Goal: Information Seeking & Learning: Learn about a topic

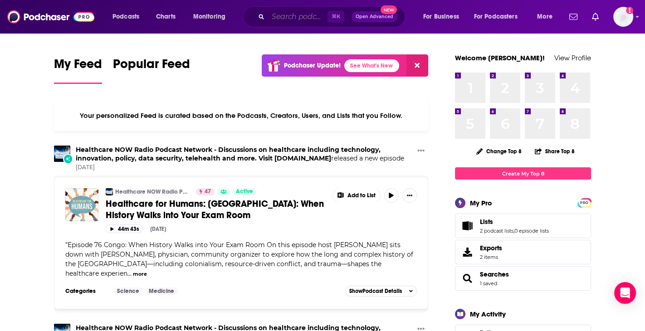
click at [303, 19] on input "Search podcasts, credits, & more..." at bounding box center [297, 17] width 59 height 15
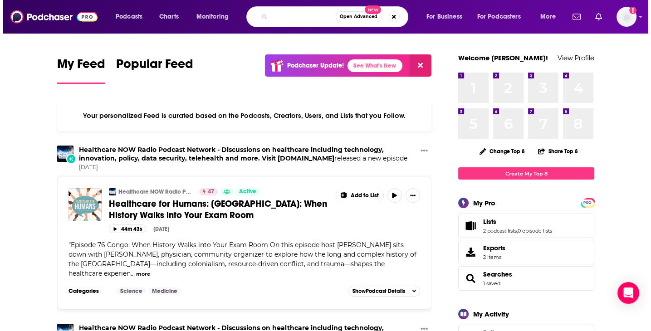
scroll to position [0, 88]
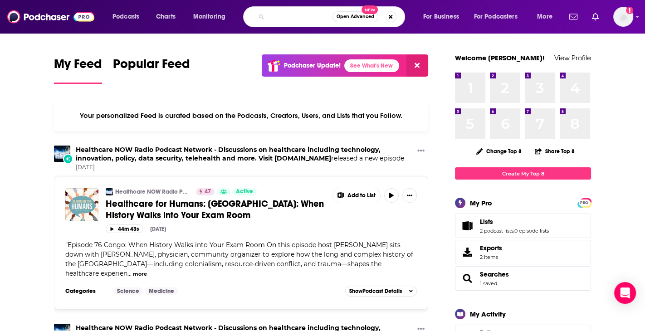
type input "the deal with [PERSON_NAME] and [PERSON_NAME]"
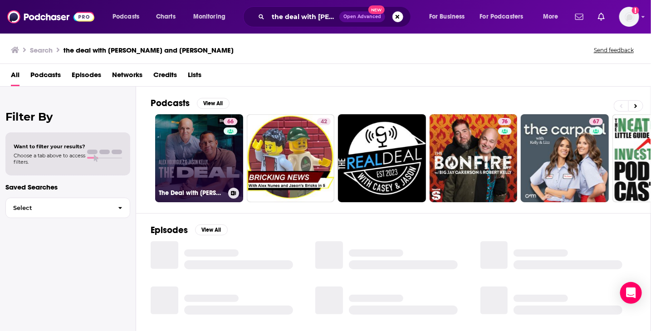
click at [190, 151] on link "66 The Deal with [PERSON_NAME] and [PERSON_NAME]" at bounding box center [199, 158] width 88 height 88
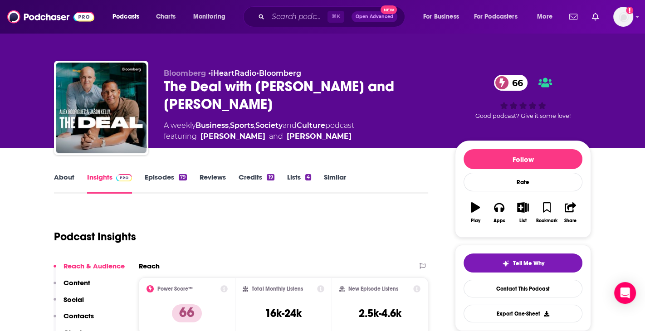
click at [67, 179] on link "About" at bounding box center [64, 183] width 20 height 21
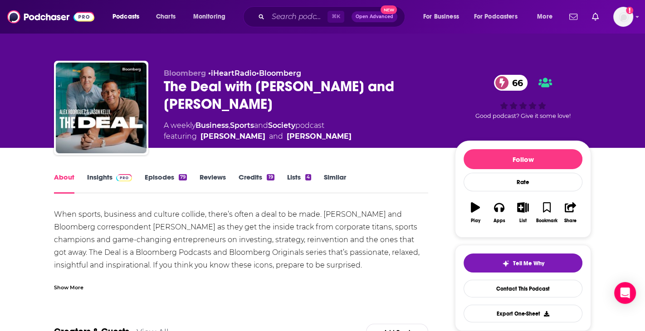
click at [130, 219] on div "When sports, business and culture collide, there’s often a deal to be made. [PE…" at bounding box center [241, 328] width 374 height 241
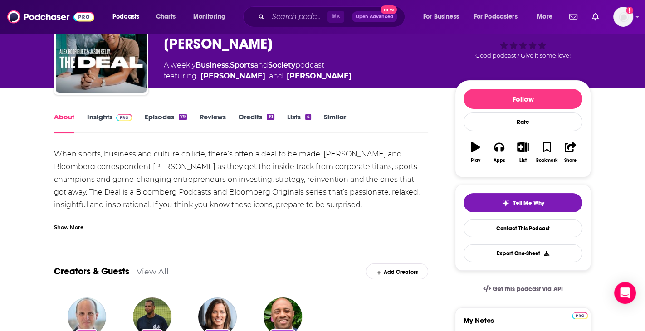
scroll to position [89, 0]
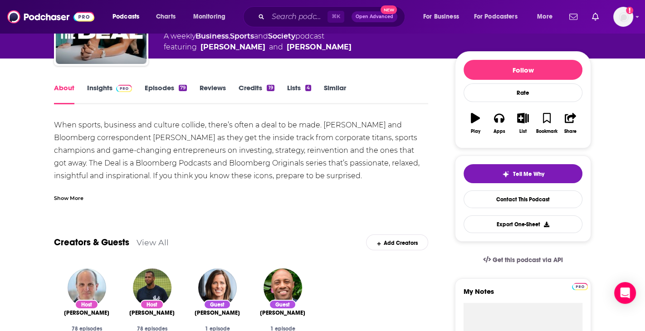
click at [73, 200] on div "Show More" at bounding box center [68, 197] width 29 height 9
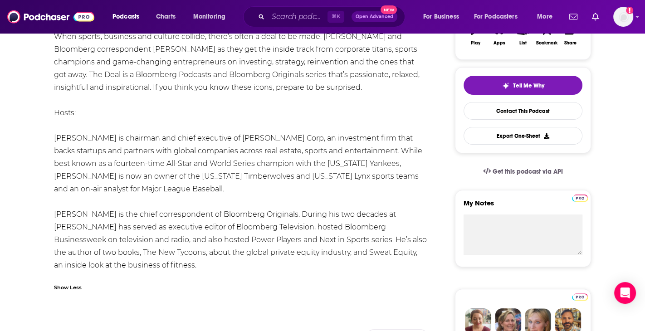
scroll to position [0, 0]
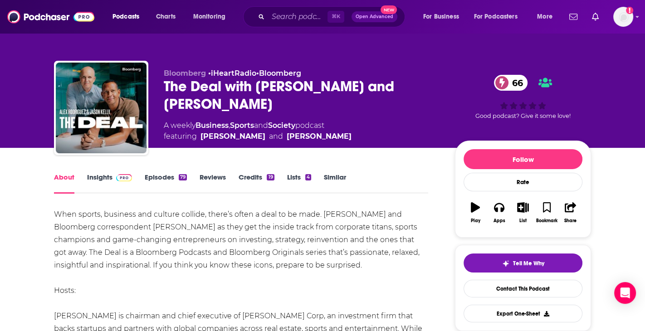
click at [227, 238] on div "When sports, business and culture collide, there’s often a deal to be made. [PE…" at bounding box center [241, 328] width 374 height 241
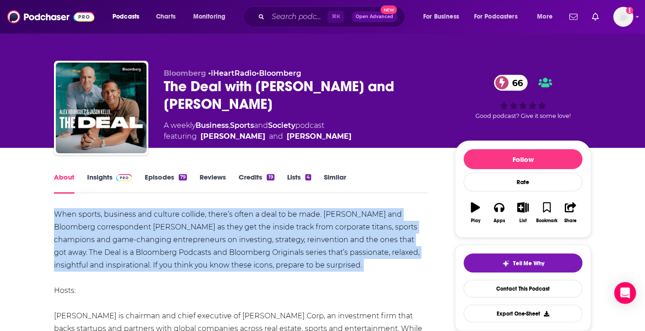
click at [227, 238] on div "When sports, business and culture collide, there’s often a deal to be made. [PE…" at bounding box center [241, 328] width 374 height 241
copy div "When sports, business and culture collide, there’s often a deal to be made. [PE…"
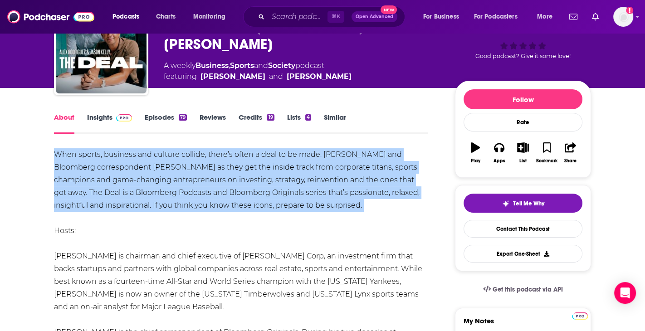
scroll to position [77, 0]
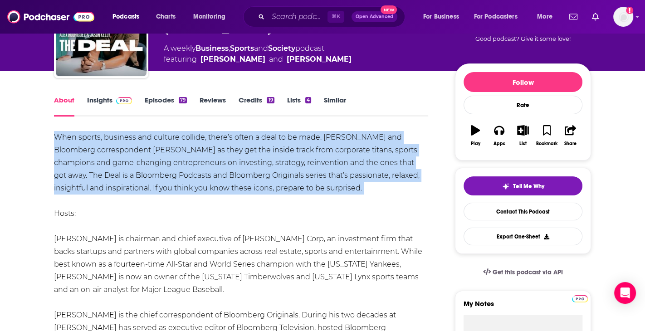
click at [146, 250] on div "When sports, business and culture collide, there’s often a deal to be made. [PE…" at bounding box center [241, 251] width 374 height 241
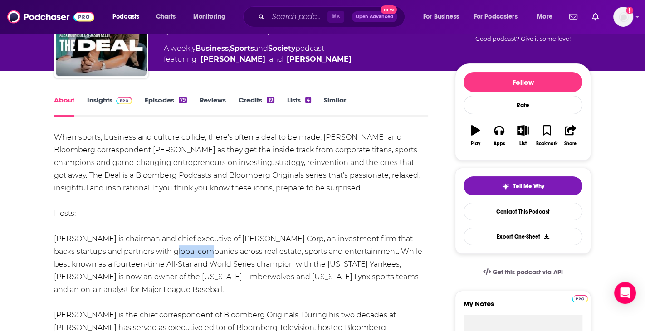
click at [146, 250] on div "When sports, business and culture collide, there’s often a deal to be made. [PE…" at bounding box center [241, 251] width 374 height 241
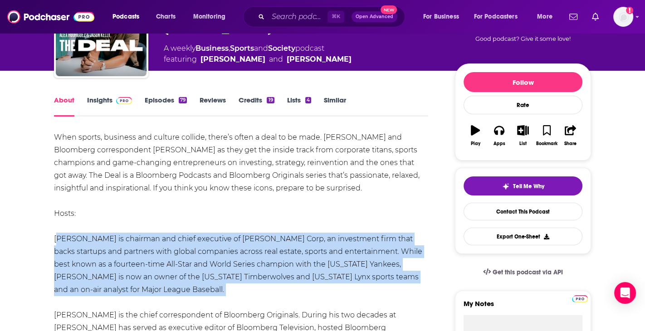
click at [146, 250] on div "When sports, business and culture collide, there’s often a deal to be made. [PE…" at bounding box center [241, 251] width 374 height 241
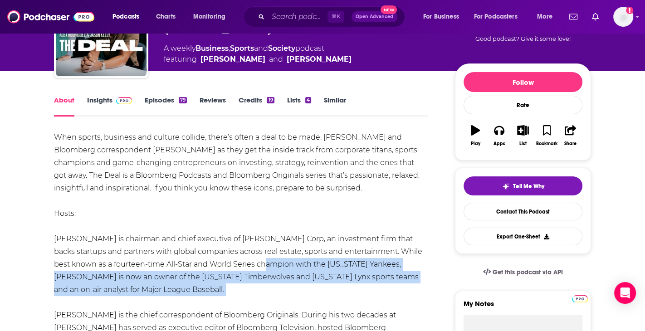
click at [232, 269] on div "When sports, business and culture collide, there’s often a deal to be made. [PE…" at bounding box center [241, 251] width 374 height 241
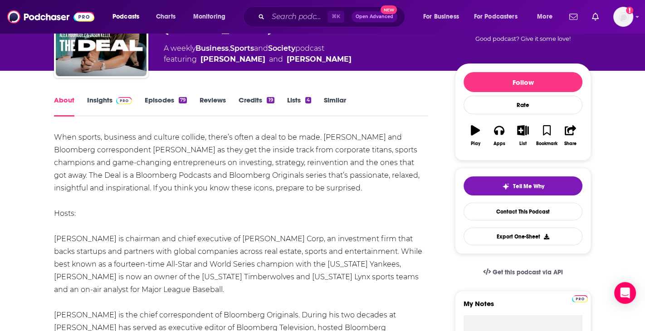
click at [156, 250] on div "When sports, business and culture collide, there’s often a deal to be made. [PE…" at bounding box center [241, 251] width 374 height 241
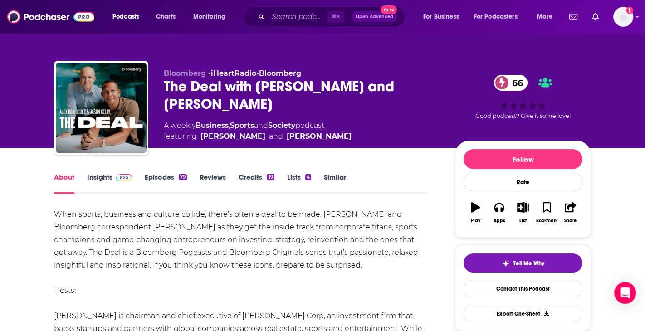
scroll to position [0, 0]
click at [101, 177] on link "Insights" at bounding box center [109, 183] width 45 height 21
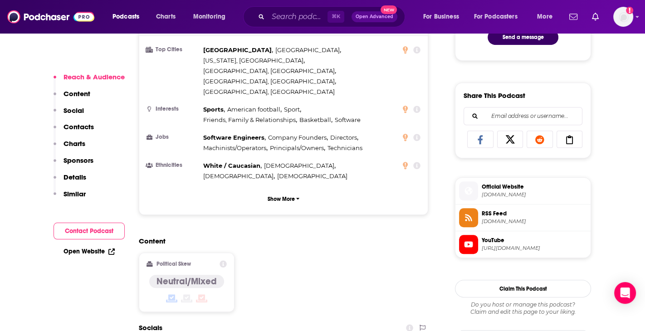
scroll to position [532, 0]
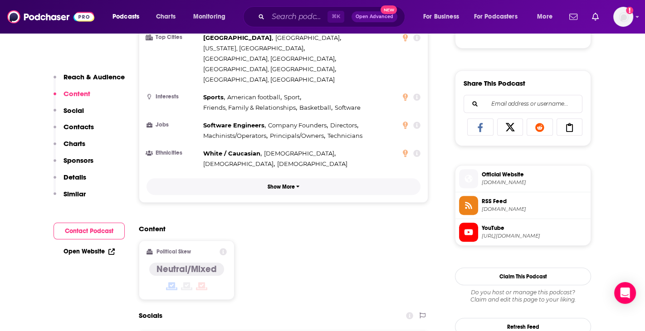
click at [296, 184] on icon "button" at bounding box center [298, 186] width 4 height 5
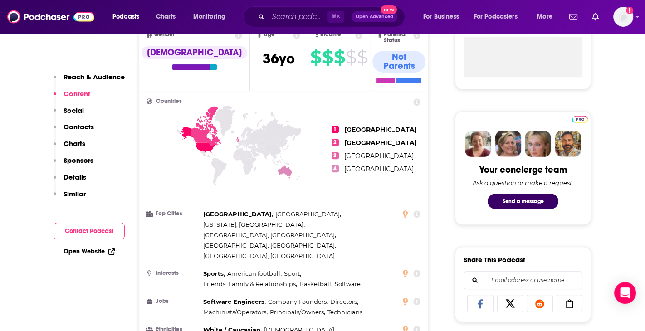
scroll to position [355, 0]
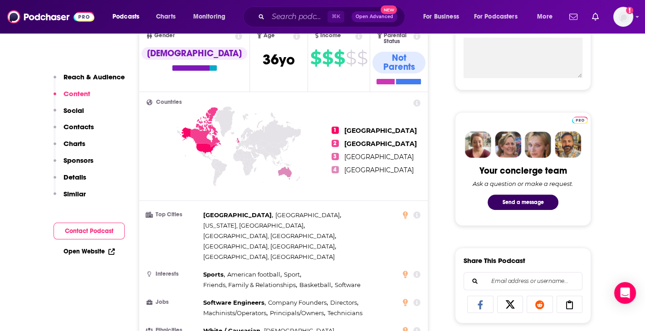
click at [415, 211] on icon at bounding box center [416, 214] width 7 height 7
click at [331, 214] on div "[GEOGRAPHIC_DATA] , [GEOGRAPHIC_DATA] , [US_STATE], [GEOGRAPHIC_DATA] , [GEOGRA…" at bounding box center [300, 236] width 194 height 52
click at [206, 136] on icon at bounding box center [198, 141] width 36 height 29
click at [417, 99] on icon at bounding box center [416, 102] width 7 height 7
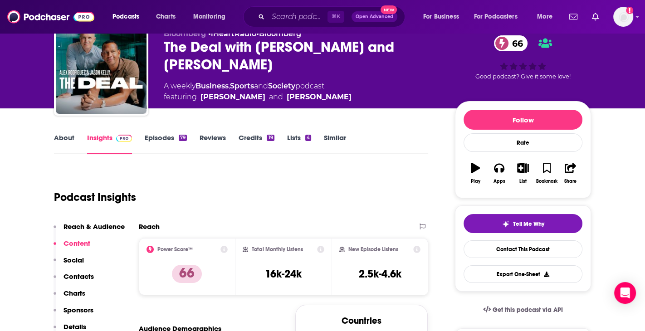
scroll to position [47, 0]
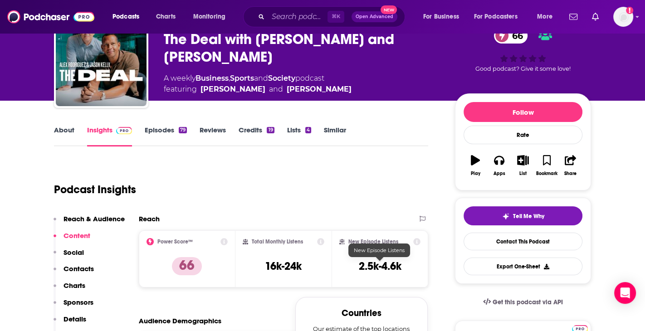
click at [375, 265] on h3 "2.5k-4.6k" at bounding box center [380, 266] width 43 height 14
click at [376, 265] on h3 "2.5k-4.6k" at bounding box center [380, 266] width 43 height 14
copy div "2.5k-4.6k Export One-Sheet"
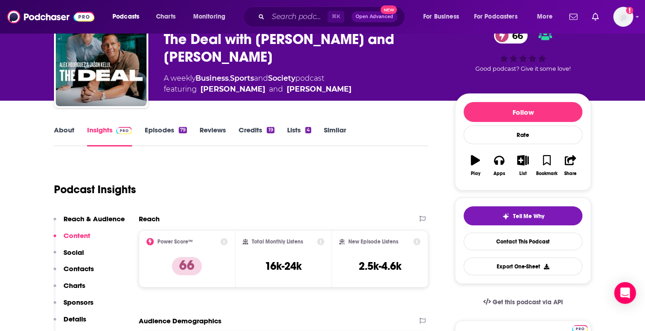
click at [289, 206] on div "Podcast Insights" at bounding box center [237, 184] width 367 height 46
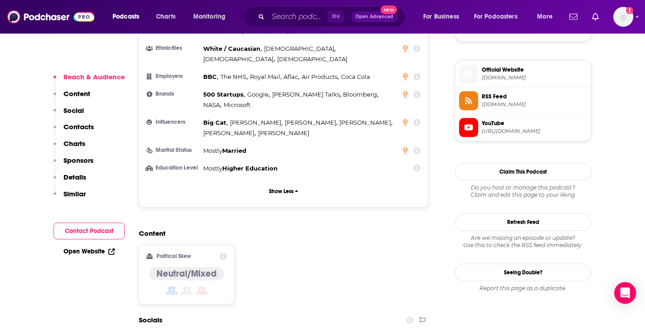
scroll to position [680, 0]
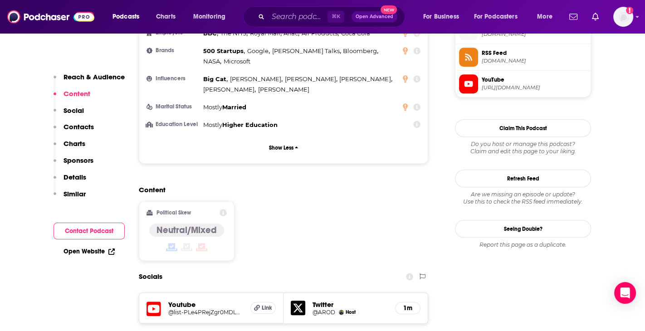
click at [335, 189] on div "Content Political Skew Neutral/Mixed" at bounding box center [283, 226] width 289 height 83
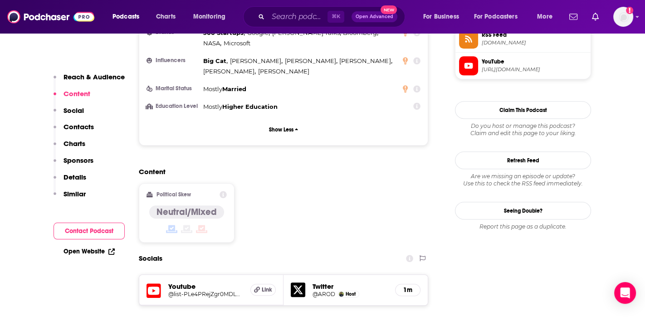
scroll to position [771, 0]
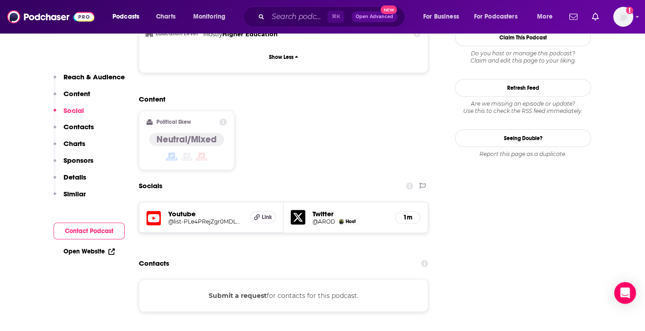
click at [229, 255] on div "Contacts" at bounding box center [283, 263] width 289 height 17
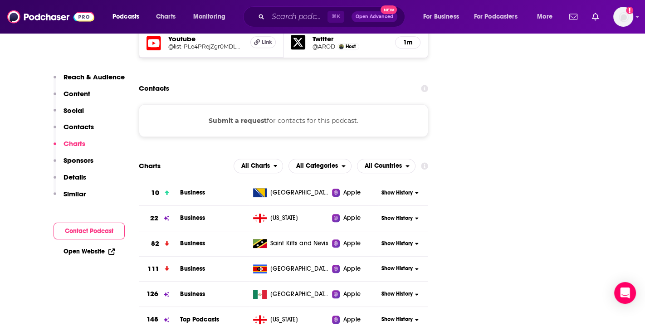
scroll to position [939, 0]
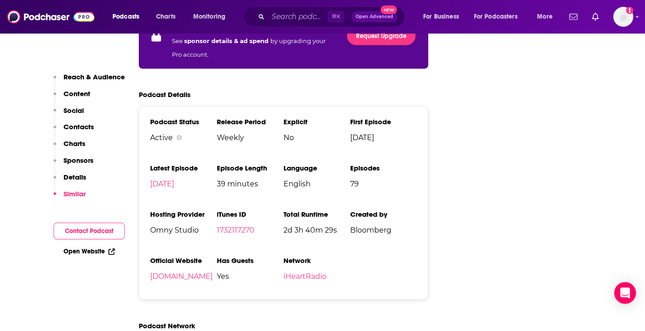
scroll to position [1664, 0]
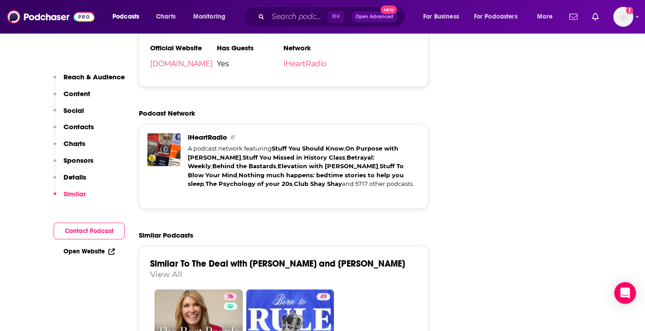
click at [73, 141] on p "Charts" at bounding box center [74, 143] width 22 height 9
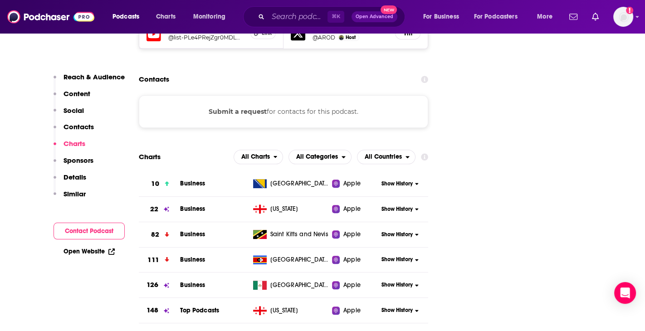
click at [75, 128] on p "Contacts" at bounding box center [78, 126] width 30 height 9
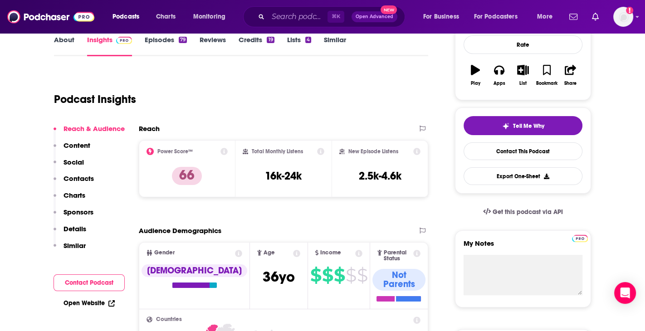
scroll to position [0, 0]
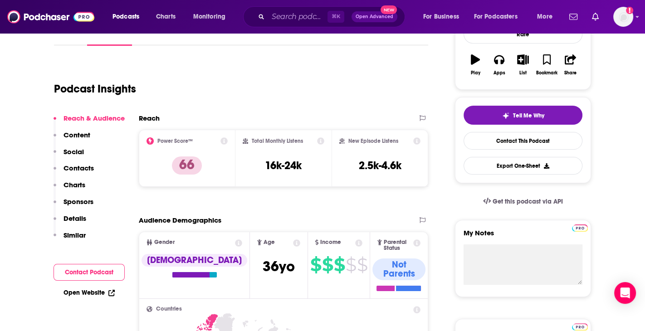
click at [78, 216] on p "Details" at bounding box center [74, 218] width 23 height 9
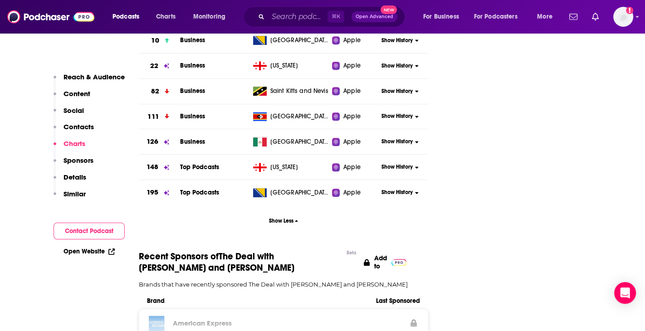
scroll to position [873, 0]
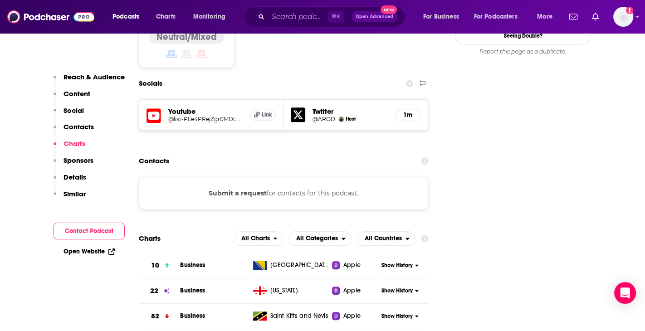
click at [78, 126] on p "Contacts" at bounding box center [78, 126] width 30 height 9
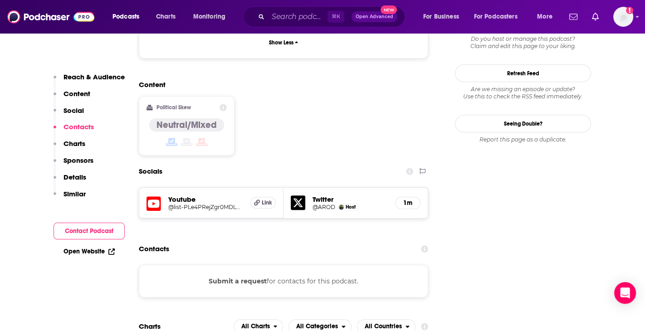
scroll to position [758, 0]
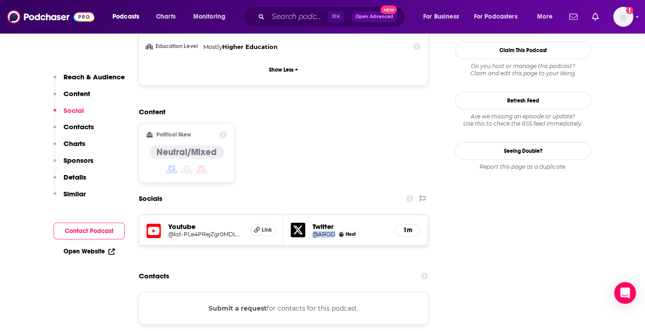
click at [79, 92] on p "Content" at bounding box center [76, 93] width 27 height 9
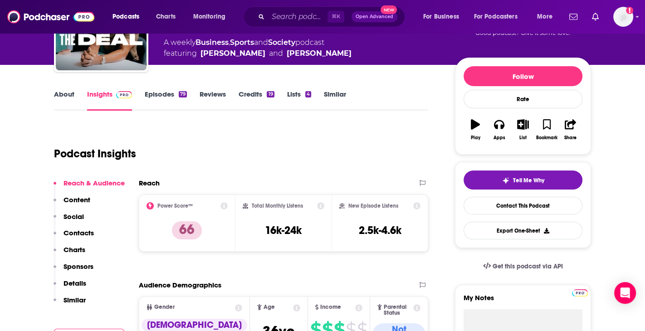
scroll to position [77, 0]
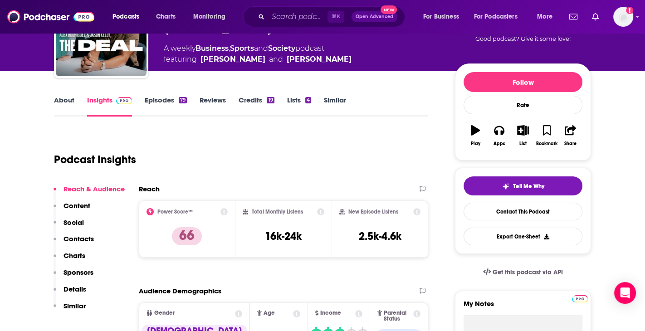
click at [176, 101] on link "Episodes 79" at bounding box center [166, 106] width 42 height 21
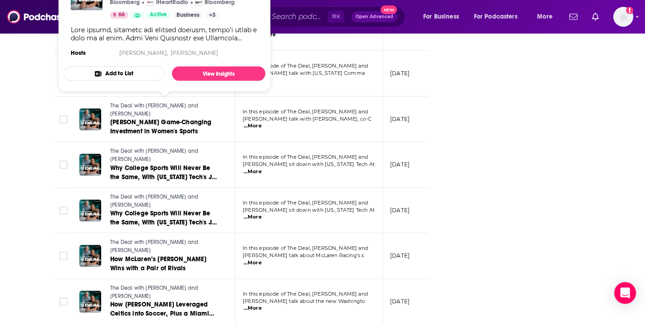
scroll to position [1120, 0]
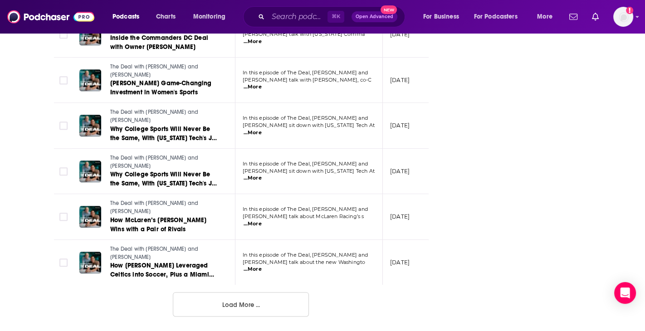
click at [262, 307] on button "Load More ..." at bounding box center [241, 304] width 136 height 24
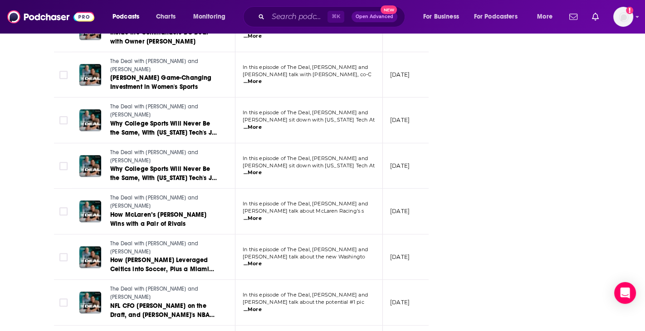
scroll to position [945, 0]
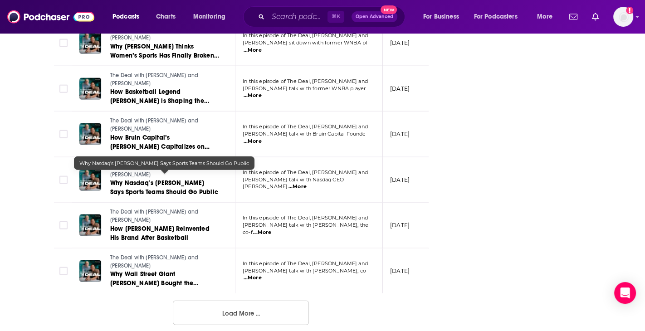
scroll to position [2240, 0]
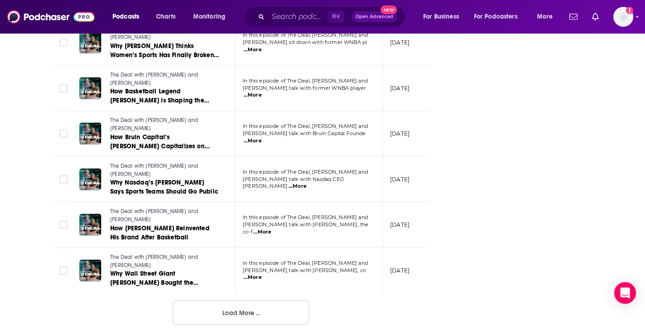
click at [249, 310] on button "Load More ..." at bounding box center [241, 312] width 136 height 24
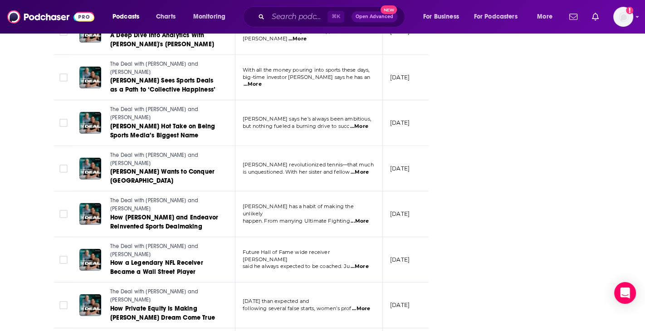
scroll to position [3201, 0]
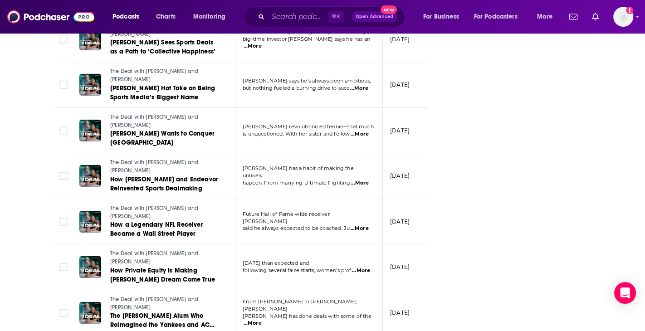
click at [262, 320] on span "...More" at bounding box center [252, 323] width 18 height 7
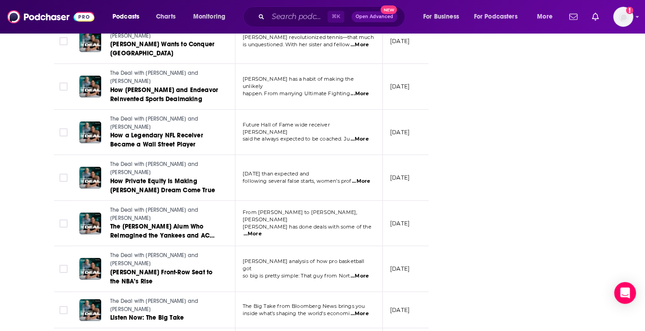
scroll to position [3378, 0]
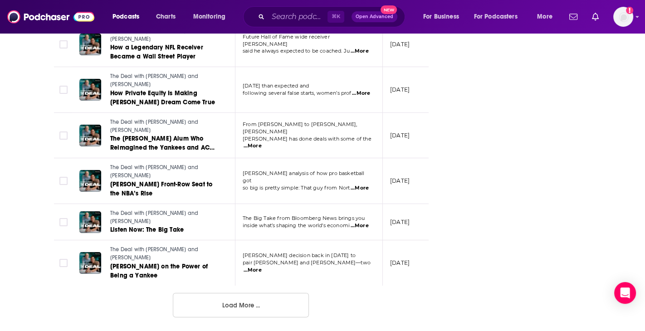
click at [265, 296] on button "Load More ..." at bounding box center [241, 305] width 136 height 24
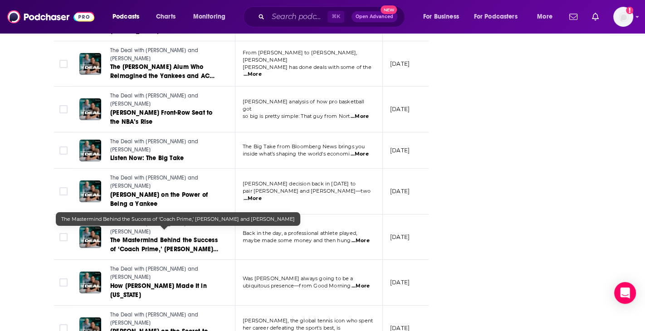
scroll to position [3513, 0]
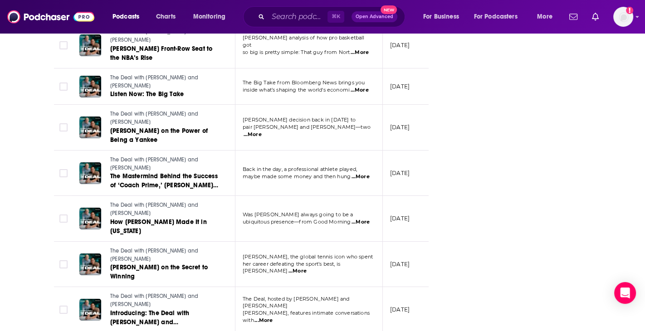
click at [306, 268] on span "...More" at bounding box center [297, 271] width 18 height 7
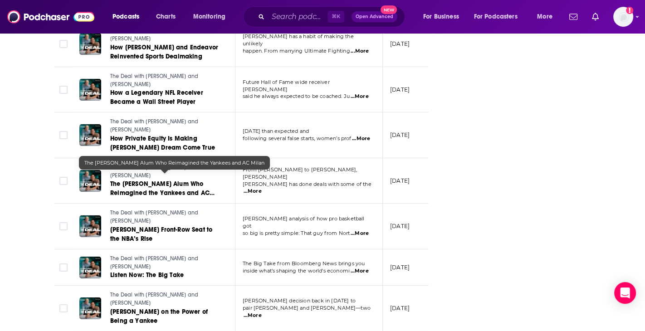
click at [133, 185] on span "The [PERSON_NAME] Alum Who Reimagined the Yankees and AC Milan" at bounding box center [162, 193] width 104 height 26
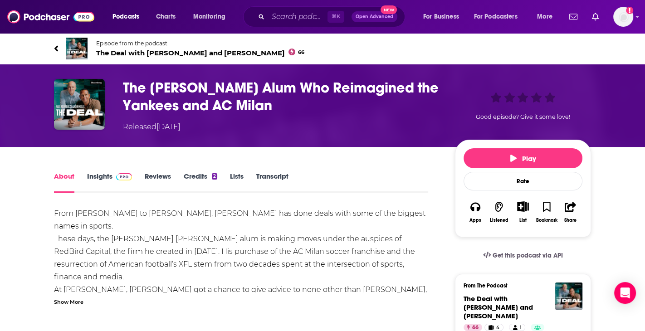
click at [225, 83] on h1 "The [PERSON_NAME] Alum Who Reimagined the Yankees and AC Milan" at bounding box center [281, 96] width 317 height 35
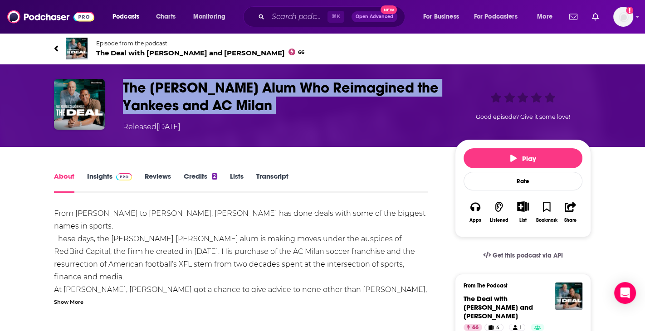
click at [225, 83] on h1 "The [PERSON_NAME] Alum Who Reimagined the Yankees and AC Milan" at bounding box center [281, 96] width 317 height 35
copy h1 "The [PERSON_NAME] Alum Who Reimagined the Yankees and AC Milan"
click at [63, 175] on link "About" at bounding box center [64, 182] width 20 height 21
click at [62, 177] on link "About" at bounding box center [64, 182] width 20 height 21
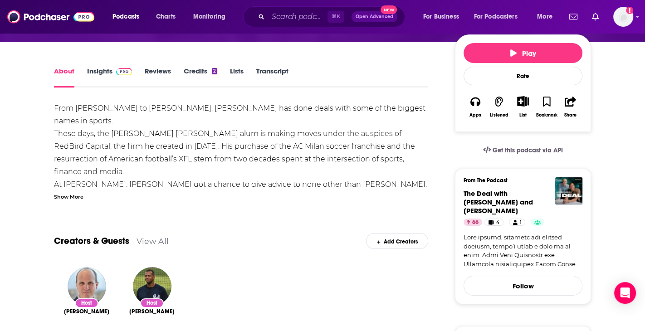
scroll to position [52, 0]
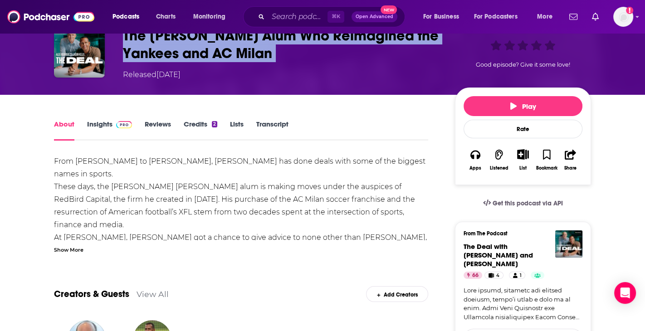
click at [103, 130] on link "Insights" at bounding box center [109, 130] width 45 height 21
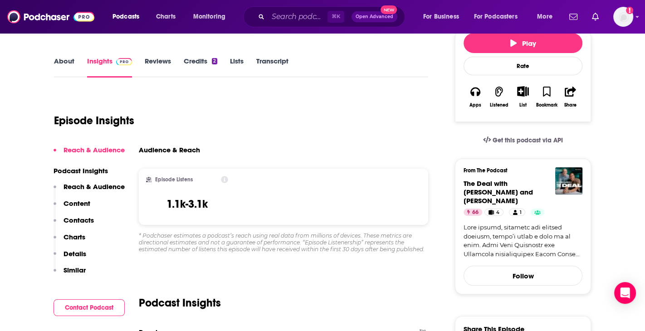
scroll to position [125, 0]
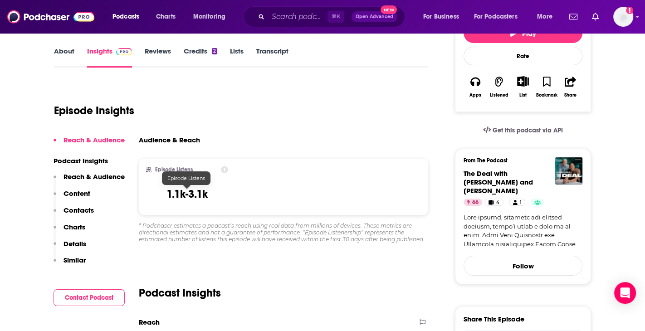
click at [180, 195] on h3 "1.1k-3.1k" at bounding box center [186, 194] width 41 height 14
click at [224, 171] on icon at bounding box center [224, 169] width 7 height 7
click at [190, 195] on h3 "1.1k-3.1k" at bounding box center [186, 194] width 41 height 14
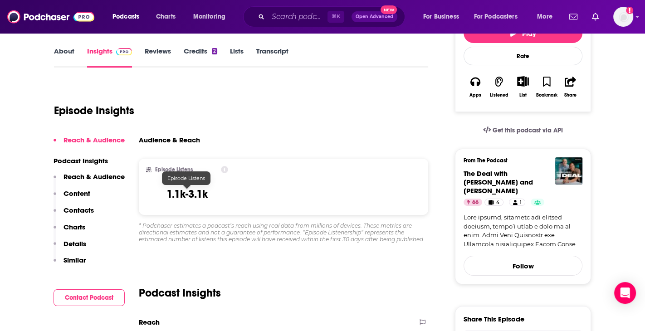
click at [228, 198] on div "Episode Listens 1.1k-3.1k" at bounding box center [187, 187] width 97 height 56
click at [88, 180] on p "Reach & Audience" at bounding box center [93, 176] width 61 height 9
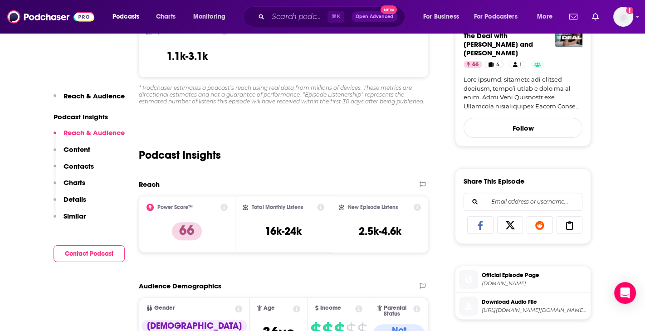
scroll to position [317, 0]
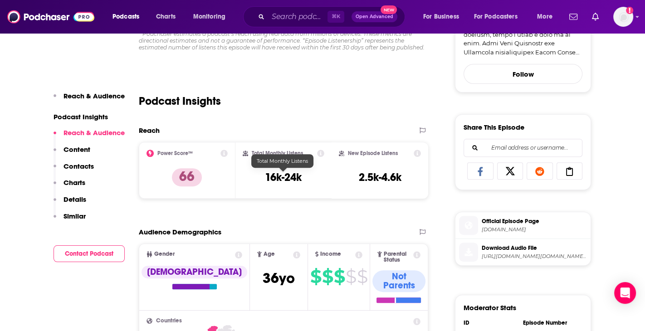
click at [272, 176] on h3 "16k-24k" at bounding box center [283, 177] width 37 height 14
click at [321, 151] on icon at bounding box center [320, 153] width 7 height 7
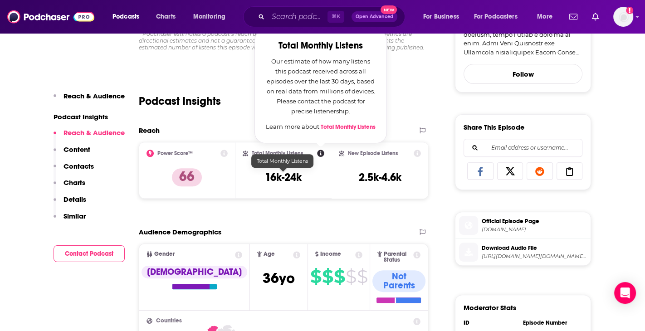
click at [277, 200] on div "Reach Power Score™ 66 Total Monthly Listens Total Monthly Listens Our estimate …" at bounding box center [283, 166] width 289 height 80
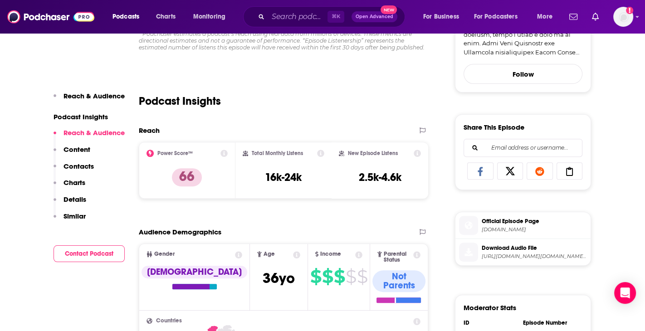
click at [420, 153] on icon at bounding box center [416, 153] width 7 height 7
click at [325, 204] on div "Reach Power Score™ 66 Total Monthly Listens 16k-24k New Episode Listens 2.5k-4.…" at bounding box center [283, 166] width 289 height 80
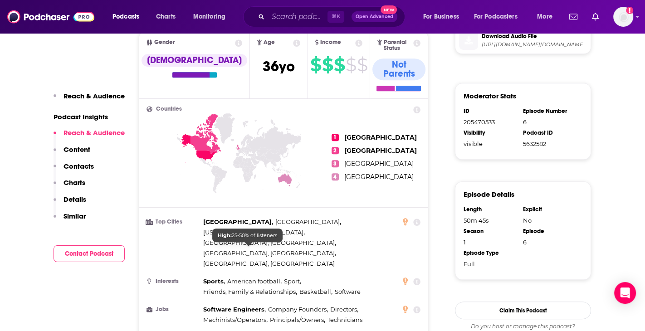
scroll to position [530, 0]
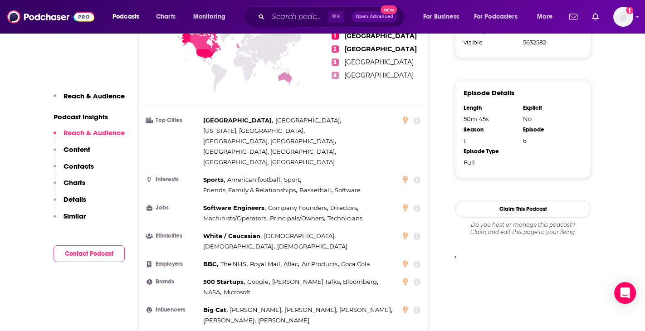
scroll to position [653, 0]
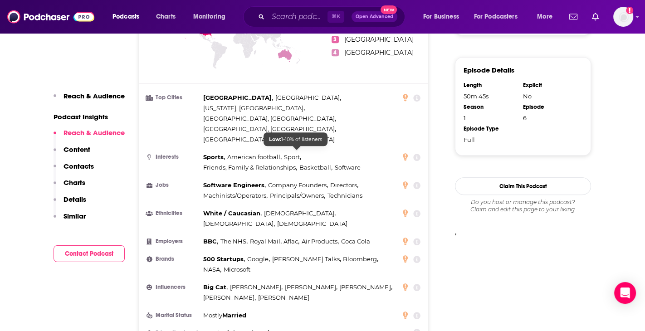
click at [289, 192] on span "Principals/Owners" at bounding box center [297, 195] width 54 height 7
click at [238, 181] on span "Software Engineers" at bounding box center [233, 184] width 61 height 7
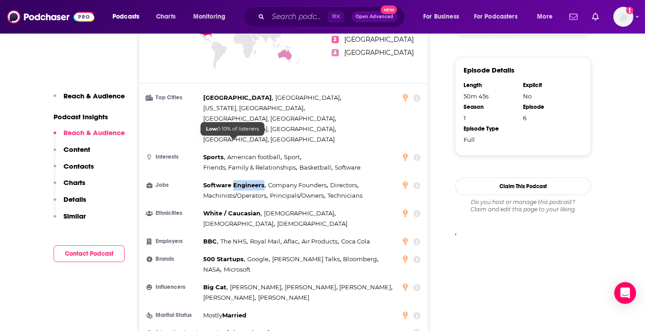
click at [238, 181] on span "Software Engineers" at bounding box center [233, 184] width 61 height 7
click at [228, 181] on span "Software Engineers" at bounding box center [233, 184] width 61 height 7
click at [253, 181] on span "Software Engineers" at bounding box center [233, 184] width 61 height 7
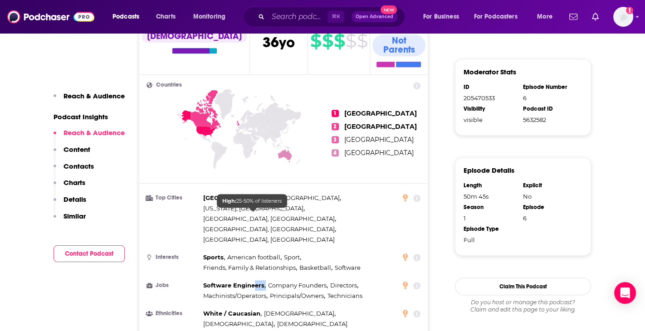
scroll to position [539, 0]
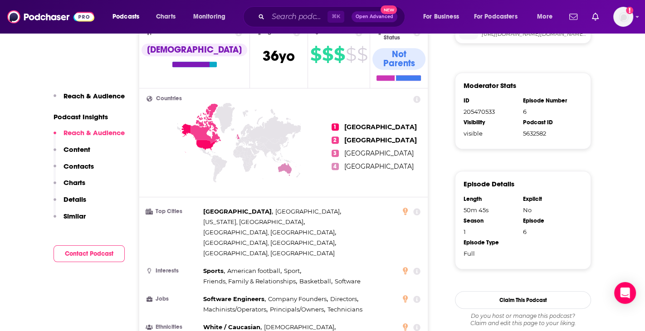
click at [335, 150] on span "3" at bounding box center [334, 153] width 7 height 7
